Goal: Task Accomplishment & Management: Use online tool/utility

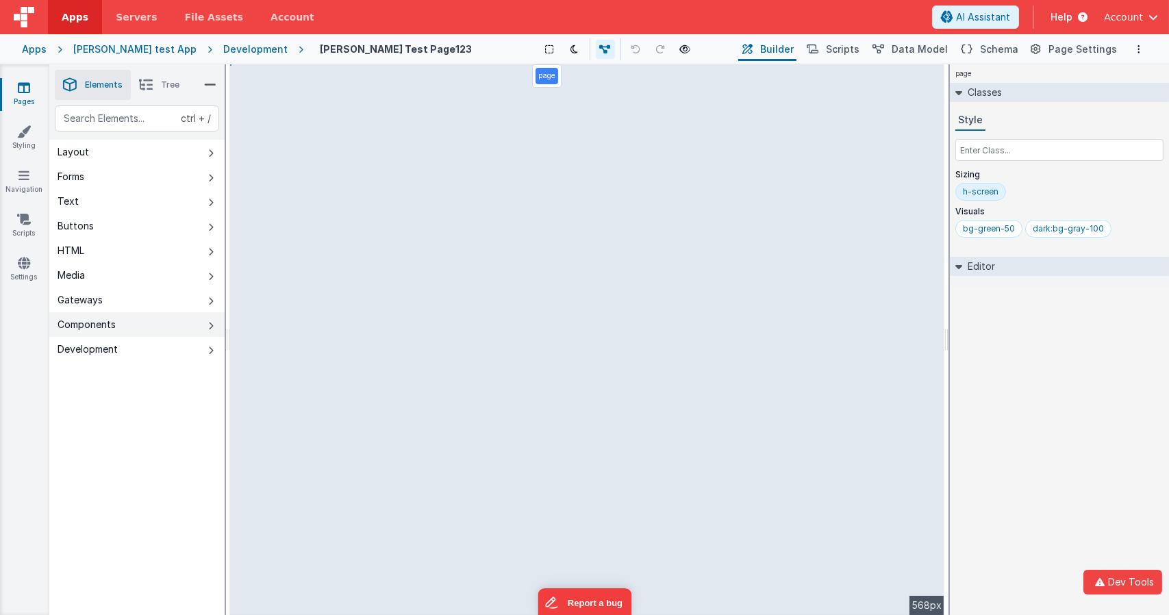
click at [130, 328] on button "Components" at bounding box center [136, 324] width 175 height 25
click at [93, 429] on div "ctrl + / Layout Forms Text Buttons HTML Media Gateways Components Development P…" at bounding box center [136, 392] width 175 height 574
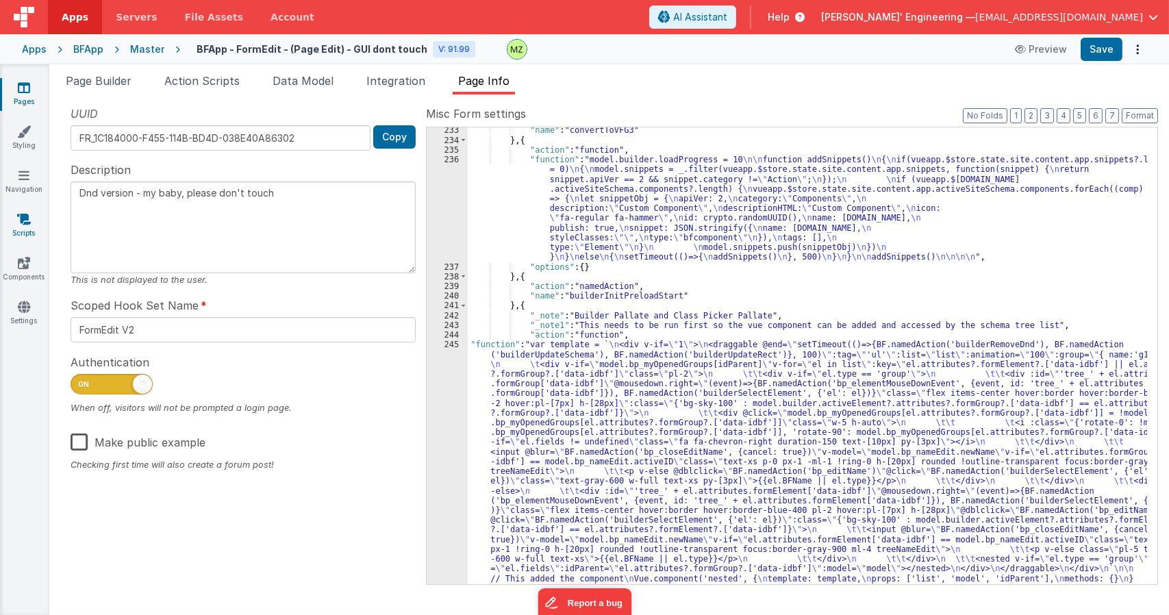
scroll to position [2212, 0]
click at [18, 290] on div "Pages Styling Navigation Scripts Components Settings" at bounding box center [24, 339] width 49 height 550
click at [20, 265] on icon at bounding box center [24, 263] width 12 height 14
